Goal: Task Accomplishment & Management: Manage account settings

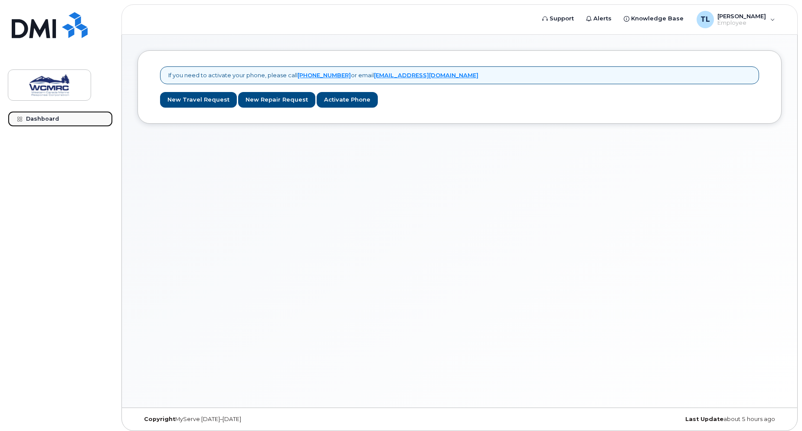
click at [43, 118] on div "Dashboard" at bounding box center [42, 118] width 33 height 7
click at [762, 18] on span "[PERSON_NAME]" at bounding box center [742, 16] width 49 height 7
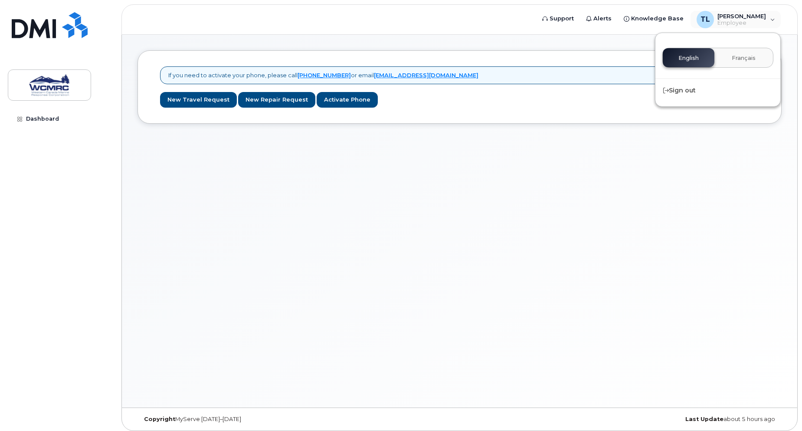
click at [175, 157] on div "If you need to activate your phone, please call 604-674-2832 or email helpdesk@…" at bounding box center [460, 221] width 676 height 373
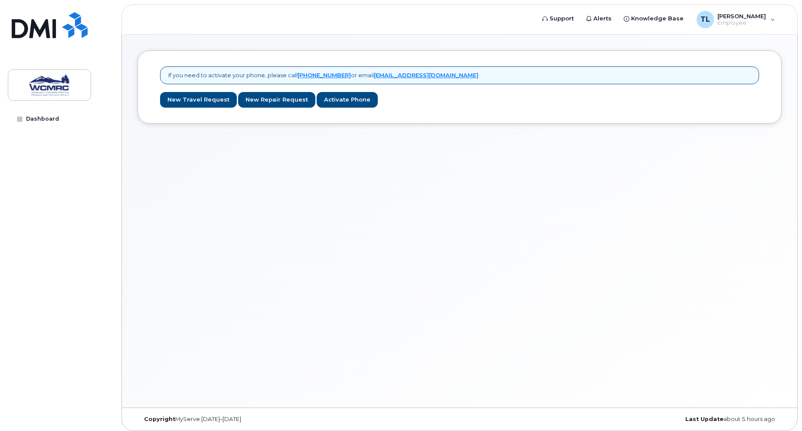
click at [227, 134] on div "If you need to activate your phone, please call 604-674-2832 or email helpdesk@…" at bounding box center [460, 221] width 676 height 373
drag, startPoint x: 743, startPoint y: 26, endPoint x: 740, endPoint y: 40, distance: 14.1
click at [743, 26] on div "TL Tim Lan Employee" at bounding box center [736, 19] width 91 height 17
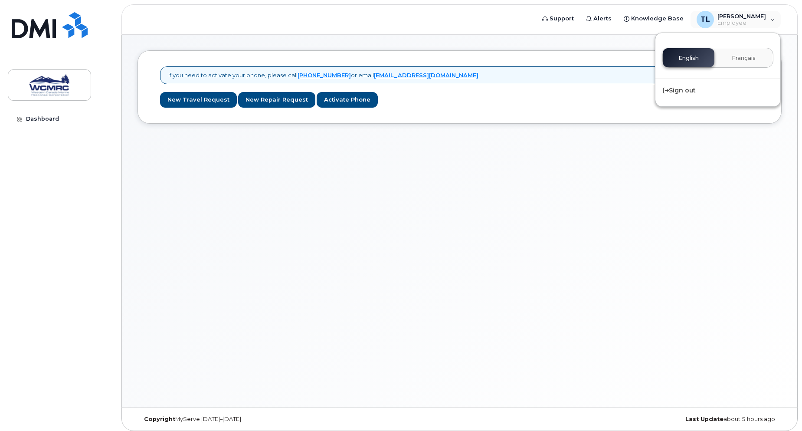
drag, startPoint x: 666, startPoint y: 141, endPoint x: 657, endPoint y: 147, distance: 10.6
click at [664, 141] on div "If you need to activate your phone, please call 604-674-2832 or email helpdesk@…" at bounding box center [460, 221] width 676 height 373
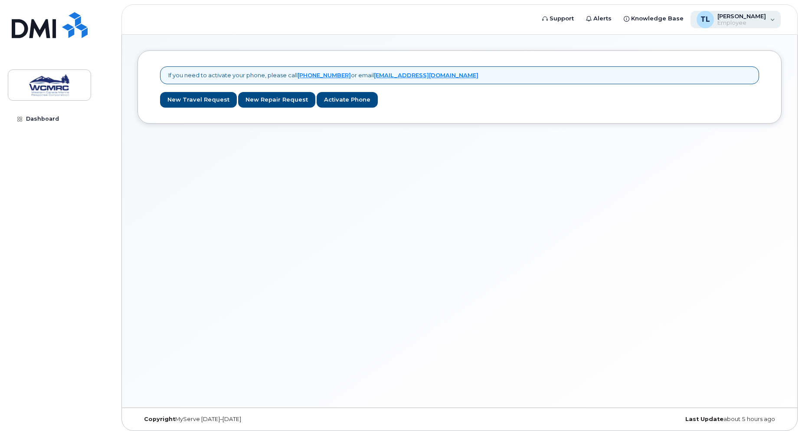
click at [769, 16] on div "TL Tim Lan Employee" at bounding box center [736, 19] width 91 height 17
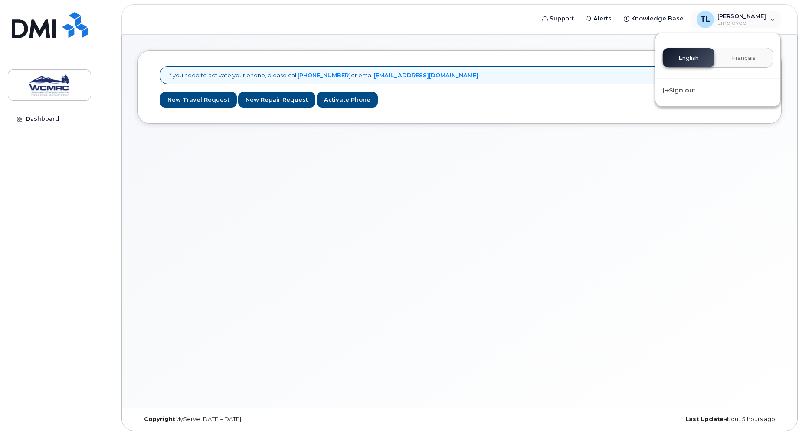
click at [637, 139] on div "If you need to activate your phone, please call 604-674-2832 or email helpdesk@…" at bounding box center [460, 221] width 676 height 373
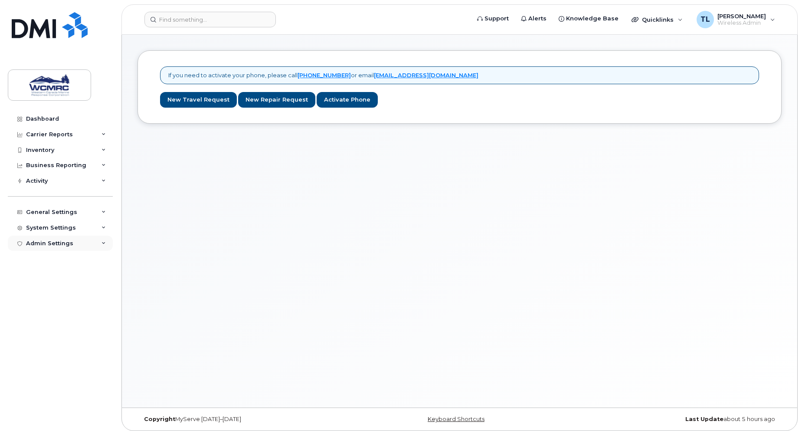
click at [43, 245] on div "Admin Settings" at bounding box center [49, 243] width 47 height 7
click at [49, 117] on div "Dashboard" at bounding box center [42, 118] width 33 height 7
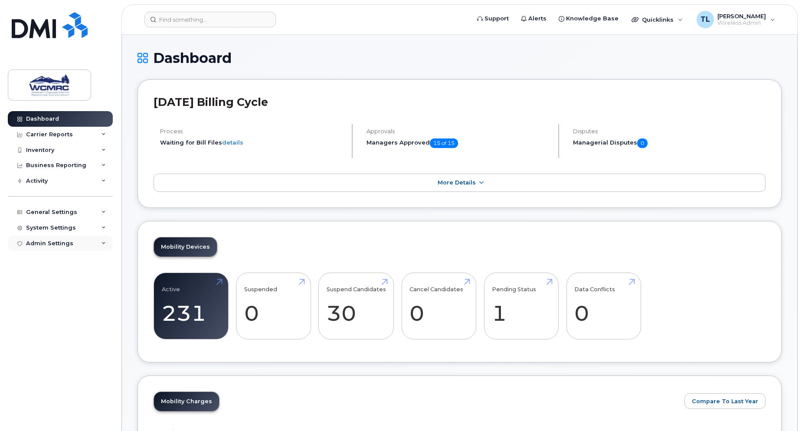
click at [59, 240] on div "Admin Settings" at bounding box center [60, 244] width 105 height 16
click at [61, 260] on link "SSO SAML" at bounding box center [68, 259] width 90 height 16
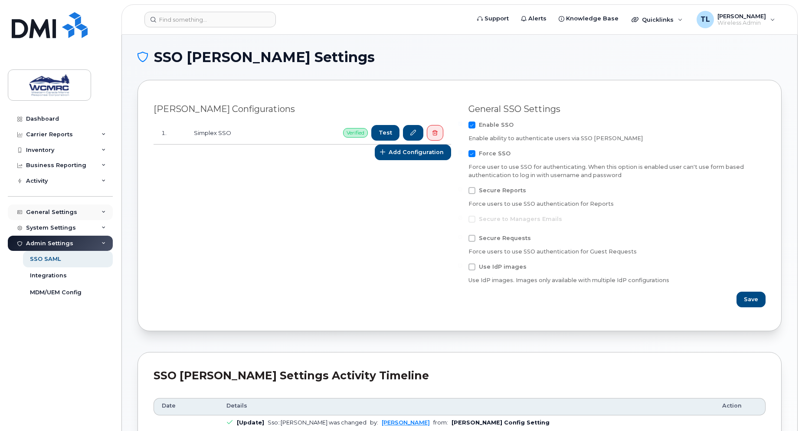
click at [55, 211] on div "General Settings" at bounding box center [51, 212] width 51 height 7
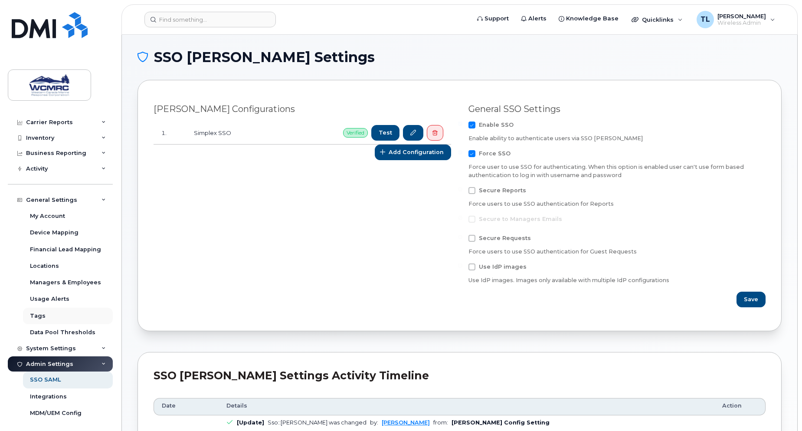
scroll to position [16, 0]
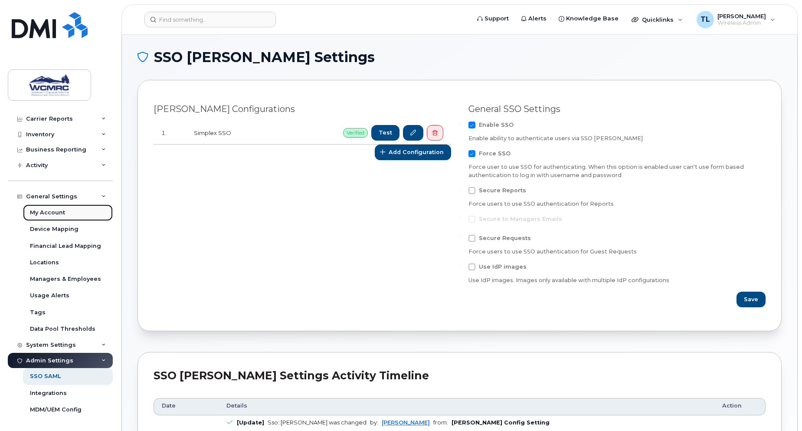
click at [64, 214] on link "My Account" at bounding box center [68, 212] width 90 height 16
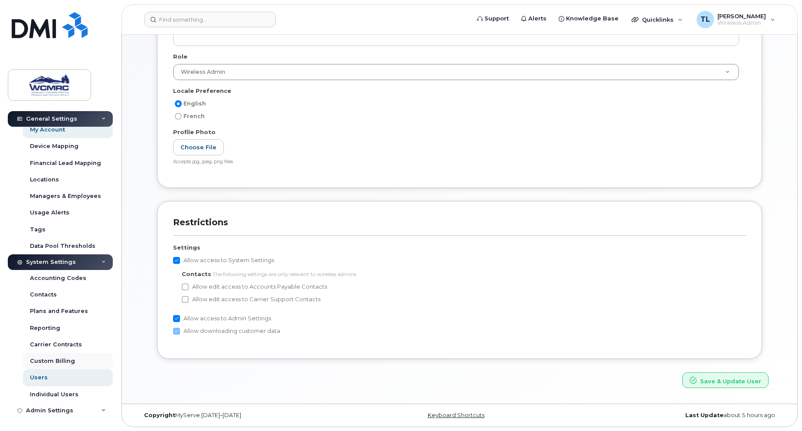
scroll to position [174, 0]
click at [63, 378] on link "Users" at bounding box center [68, 377] width 90 height 16
click at [56, 381] on link "Users" at bounding box center [68, 377] width 90 height 16
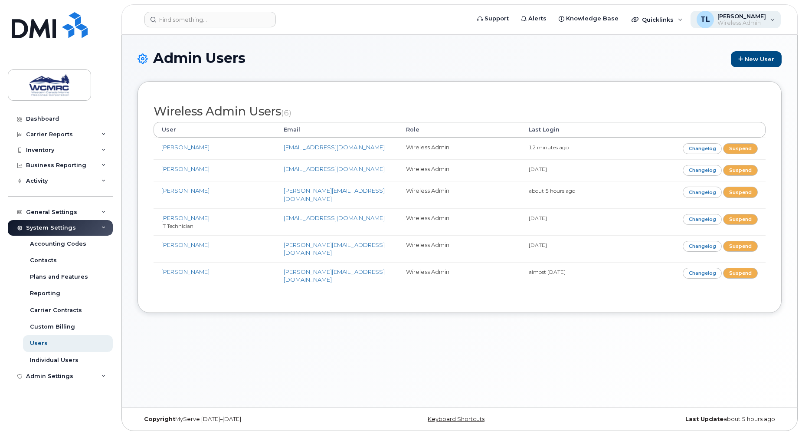
click at [745, 22] on span "Wireless Admin" at bounding box center [742, 23] width 49 height 7
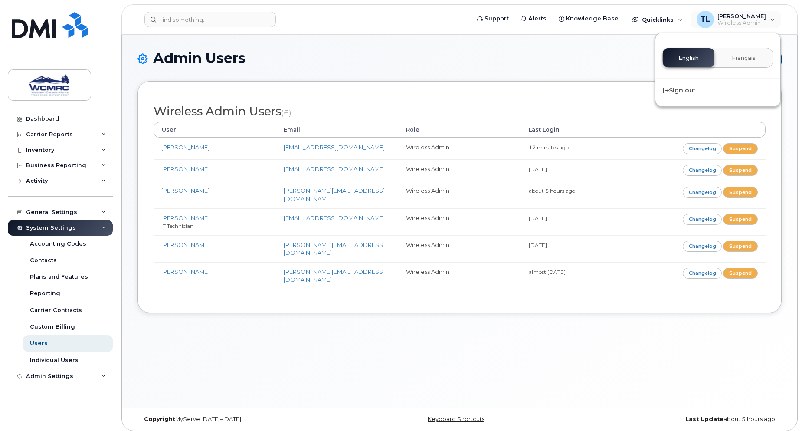
click at [558, 66] on h1 "Admin Users New User" at bounding box center [460, 58] width 644 height 17
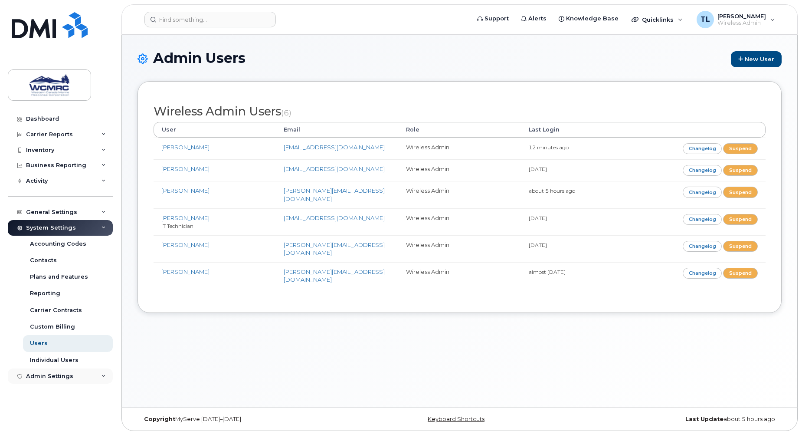
click at [92, 376] on div "Admin Settings" at bounding box center [60, 376] width 105 height 16
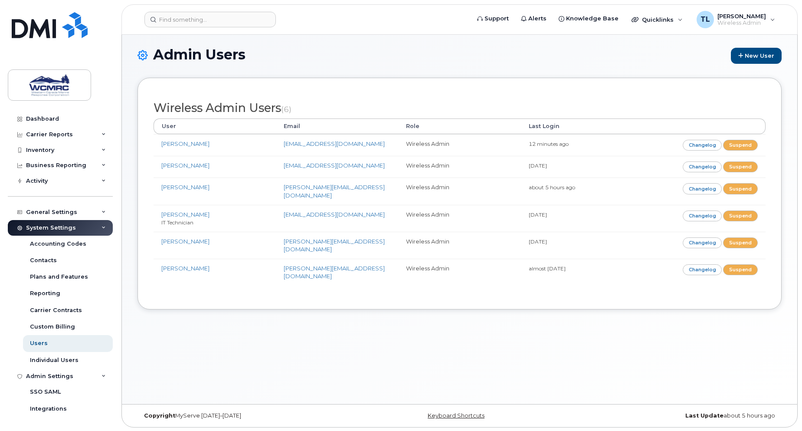
scroll to position [4, 0]
click at [220, 308] on div "Admin Users New User Wireless Admin Users (6) User Email Role Last Login [PERSO…" at bounding box center [460, 216] width 676 height 373
click at [461, 310] on div "Admin Users New User Wireless Admin Users (6) User Email Role Last Login [PERSO…" at bounding box center [460, 216] width 676 height 373
click at [213, 335] on div "Admin Users New User Wireless Admin Users (6) User Email Role Last Login [PERSO…" at bounding box center [460, 216] width 676 height 373
click at [349, 315] on div "Admin Users New User Wireless Admin Users (6) User Email Role Last Login [PERSO…" at bounding box center [460, 216] width 676 height 373
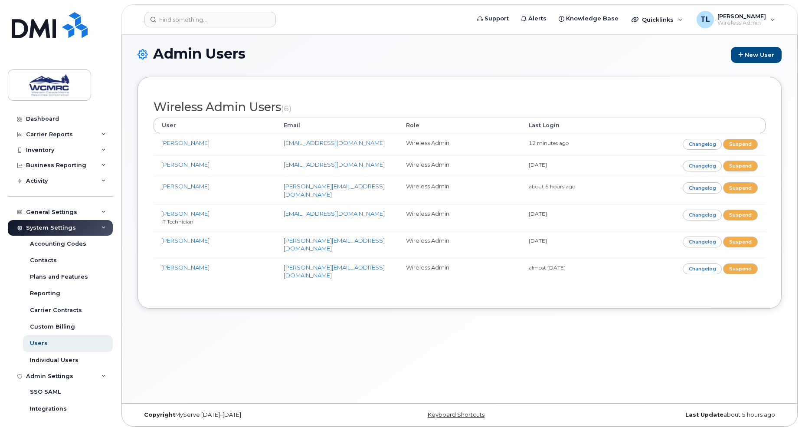
click at [325, 310] on div "Admin Users New User Wireless Admin Users (6) User Email Role Last Login [PERSO…" at bounding box center [460, 216] width 676 height 373
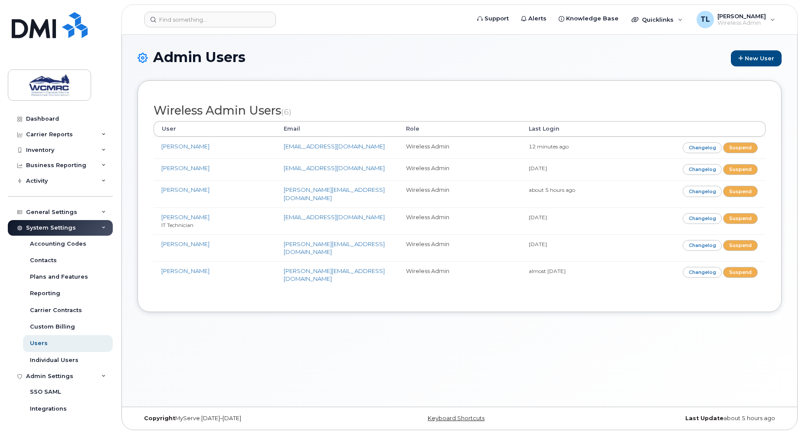
scroll to position [0, 0]
click at [700, 57] on h1 "Admin Users New User" at bounding box center [460, 58] width 644 height 17
